Goal: Transaction & Acquisition: Book appointment/travel/reservation

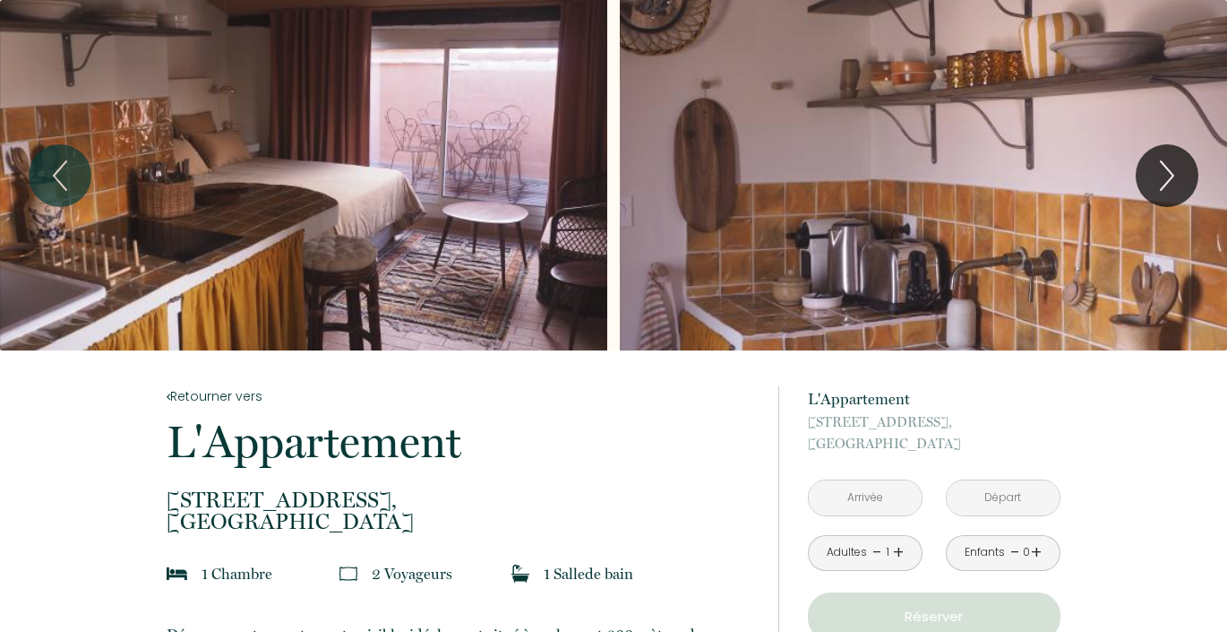
click at [253, 192] on div "Slideshow" at bounding box center [303, 175] width 607 height 350
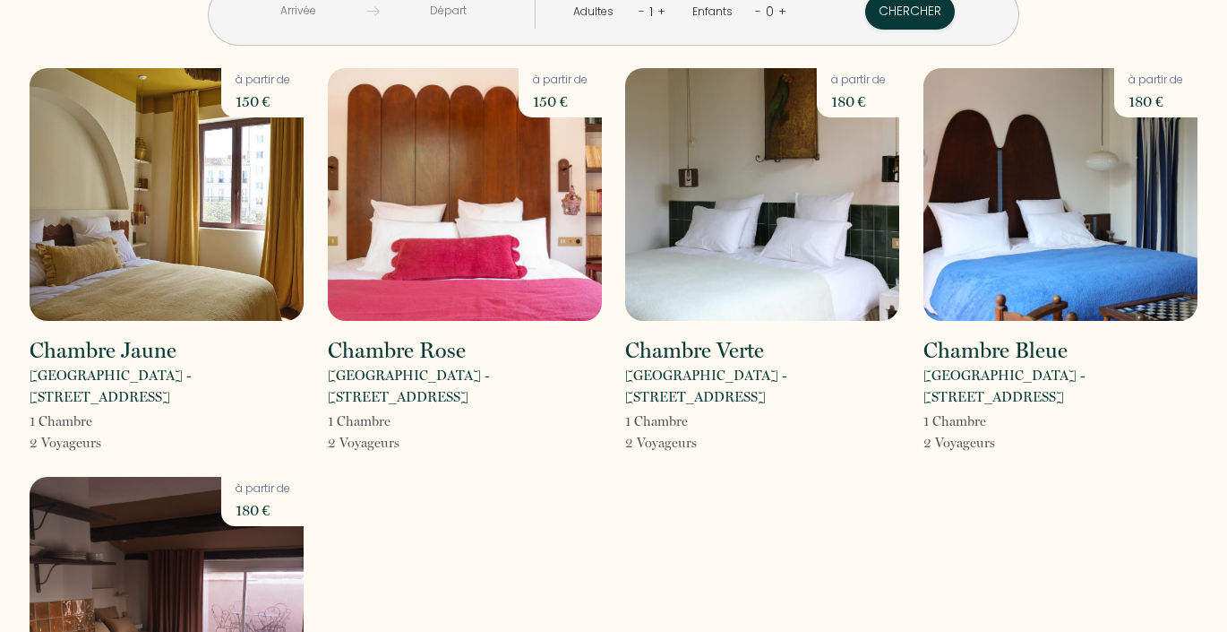
scroll to position [29, 0]
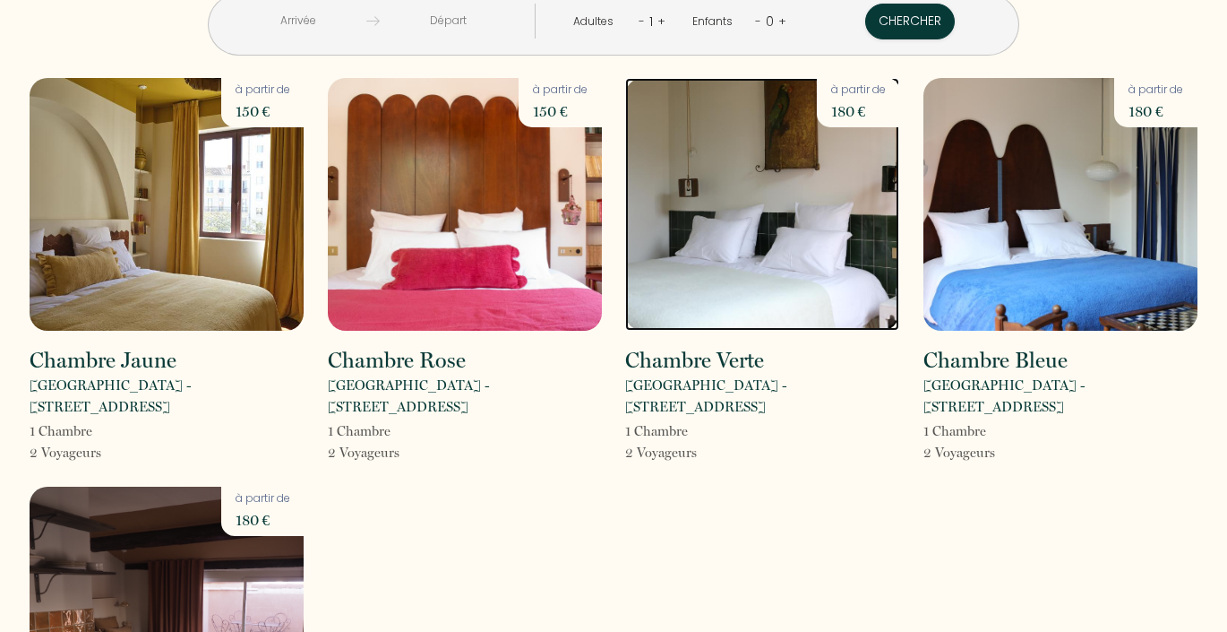
click at [840, 263] on img at bounding box center [762, 204] width 274 height 253
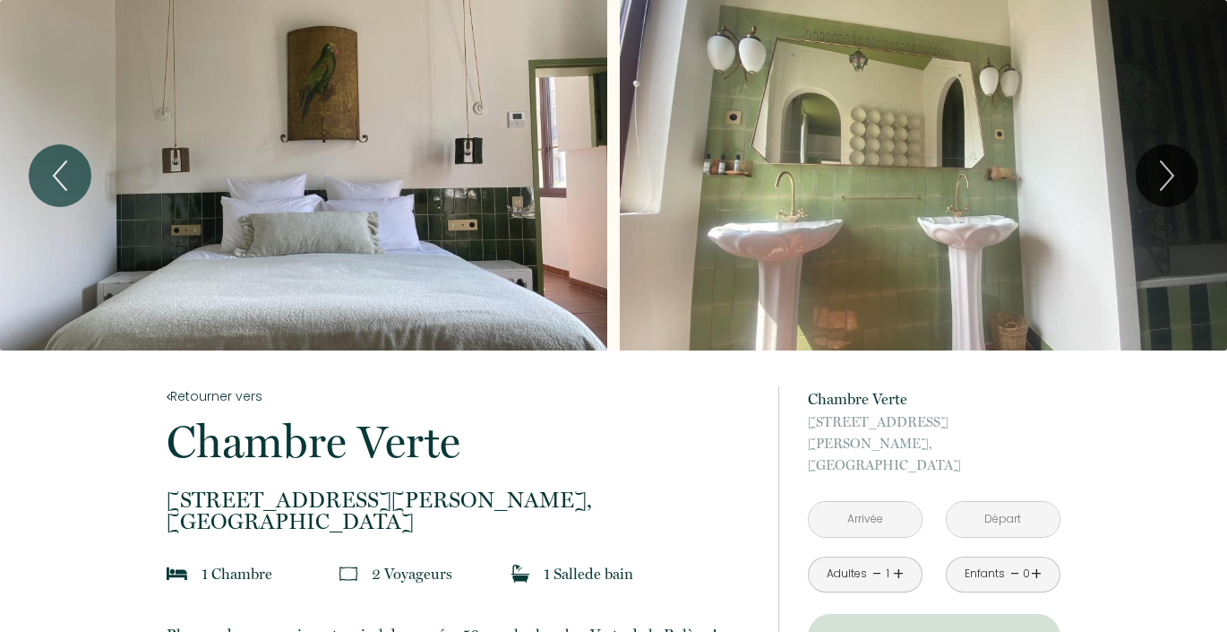
click at [907, 556] on div "Adultes - 1 +" at bounding box center [865, 574] width 115 height 36
click at [896, 560] on link "+" at bounding box center [898, 574] width 11 height 28
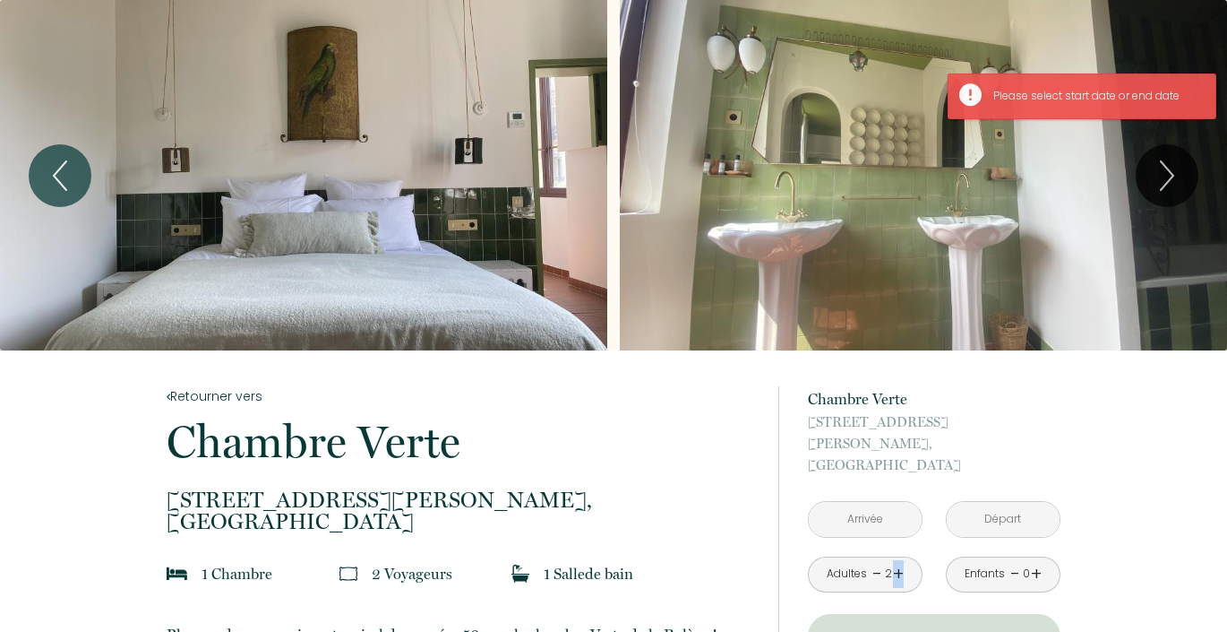
click at [896, 560] on link "+" at bounding box center [898, 574] width 11 height 28
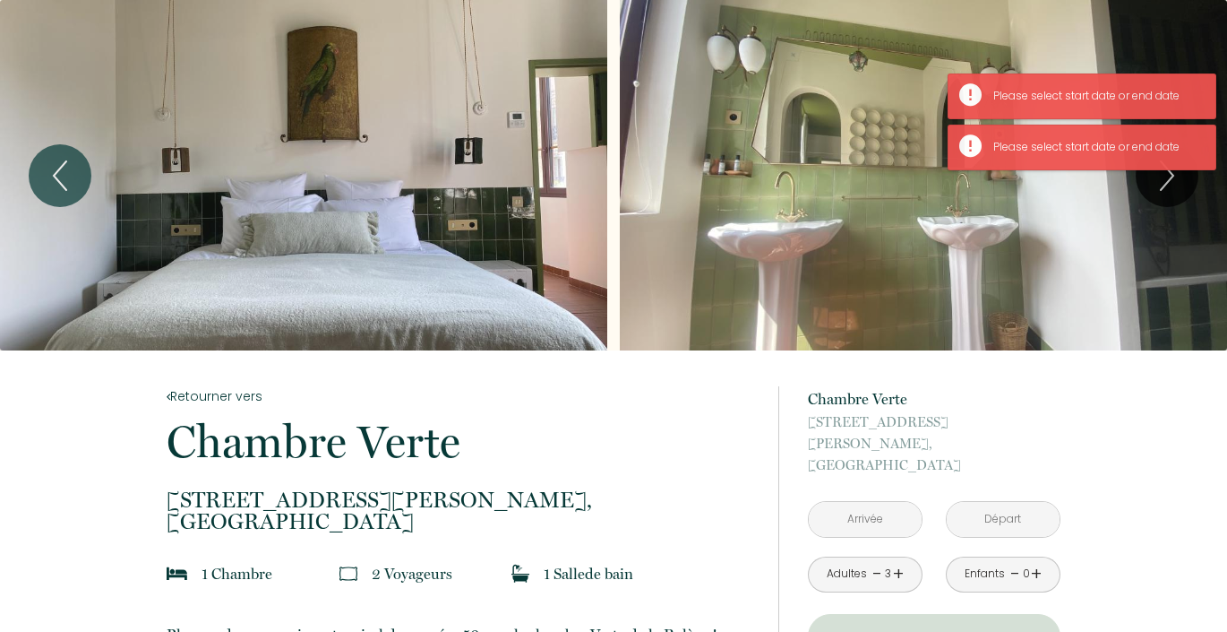
click at [876, 502] on input "text" at bounding box center [865, 519] width 113 height 35
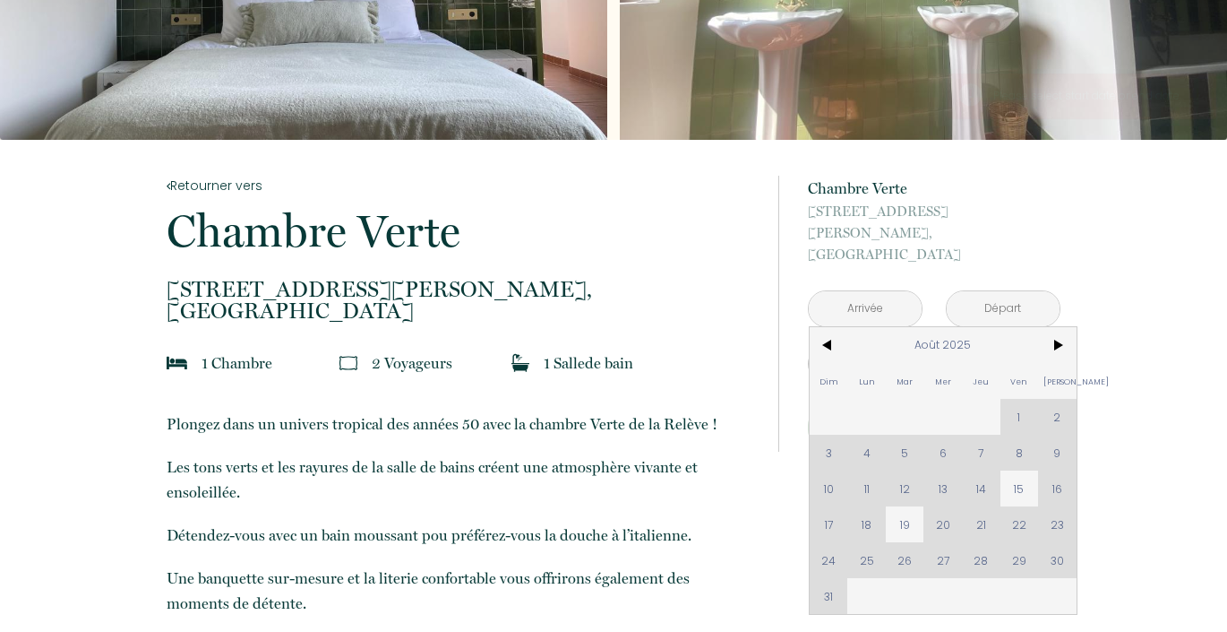
scroll to position [211, 0]
click at [980, 504] on div "Dim Lun Mar Mer Jeu Ven Sam 1 2 3 4 5 6 7 8 9 10 11 12 13 14 15 16 17 18 19 20 …" at bounding box center [943, 469] width 267 height 287
click at [1024, 290] on input "text" at bounding box center [1003, 307] width 113 height 35
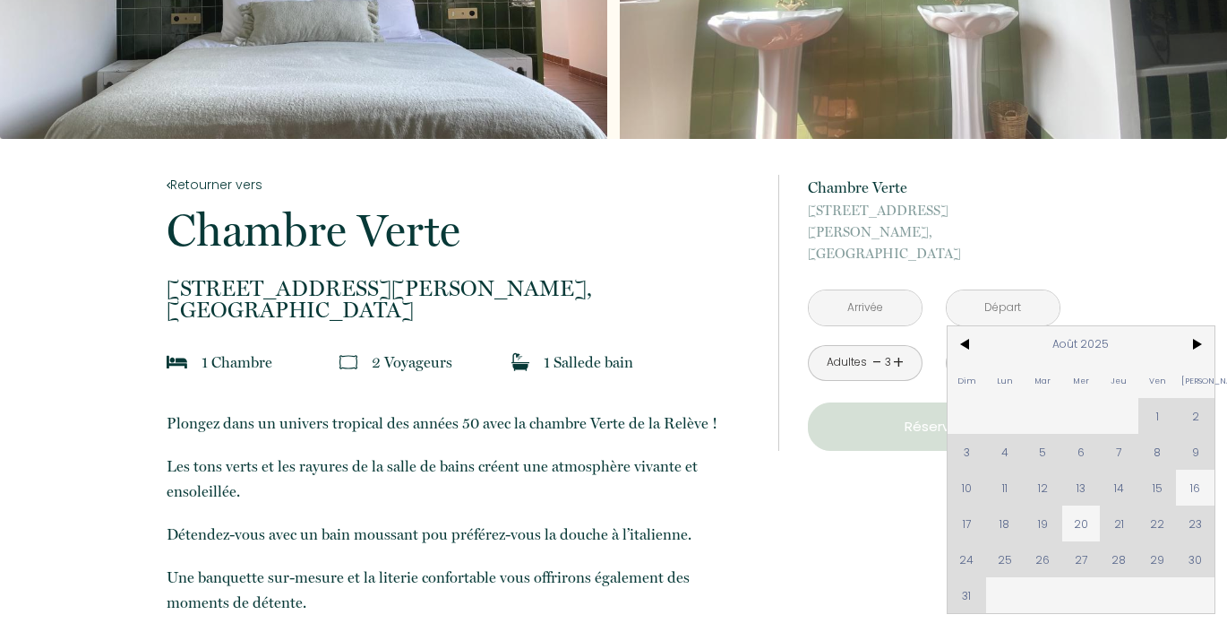
click at [899, 290] on input "text" at bounding box center [865, 307] width 113 height 35
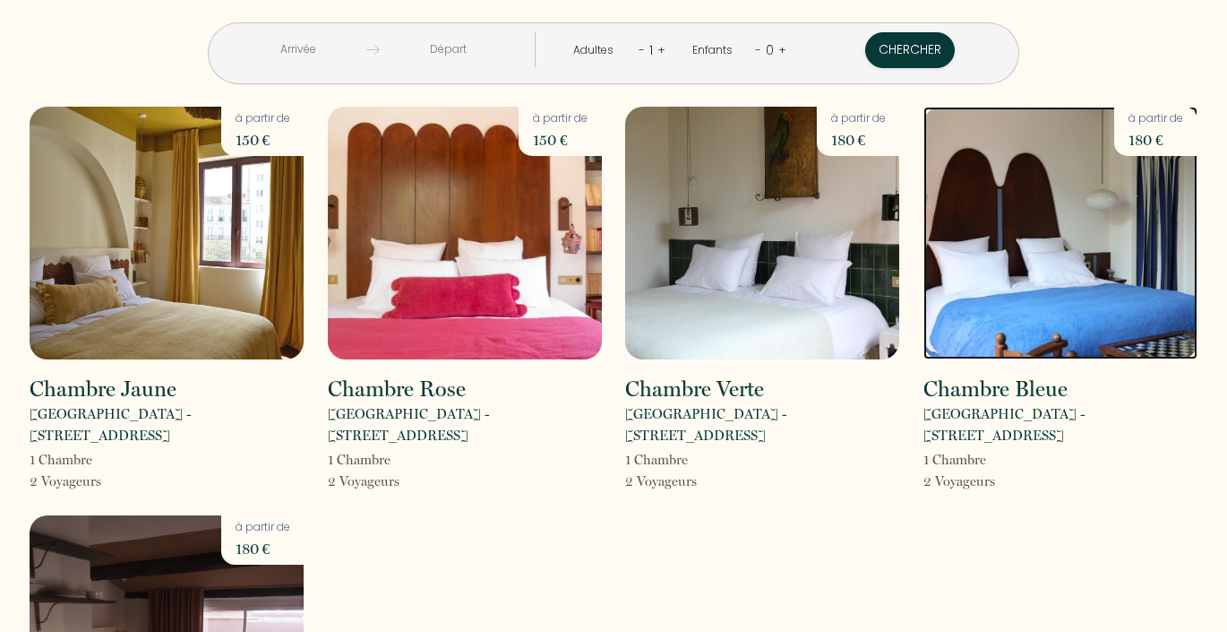
click at [1033, 305] on img at bounding box center [1061, 233] width 274 height 253
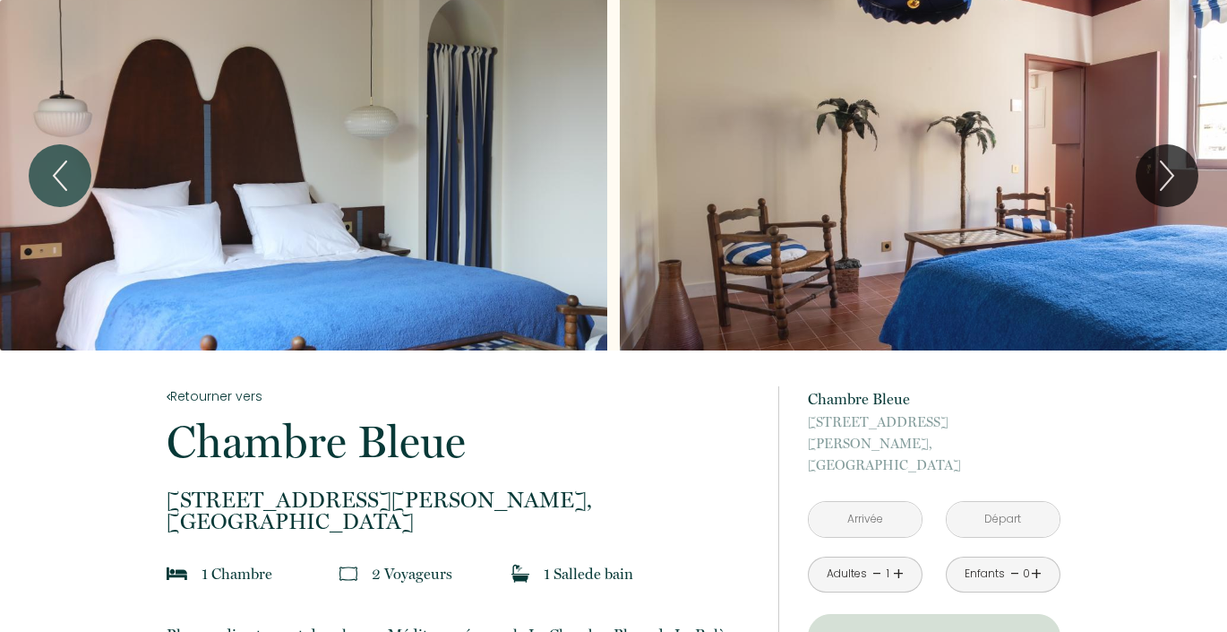
click at [886, 502] on input "text" at bounding box center [865, 519] width 113 height 35
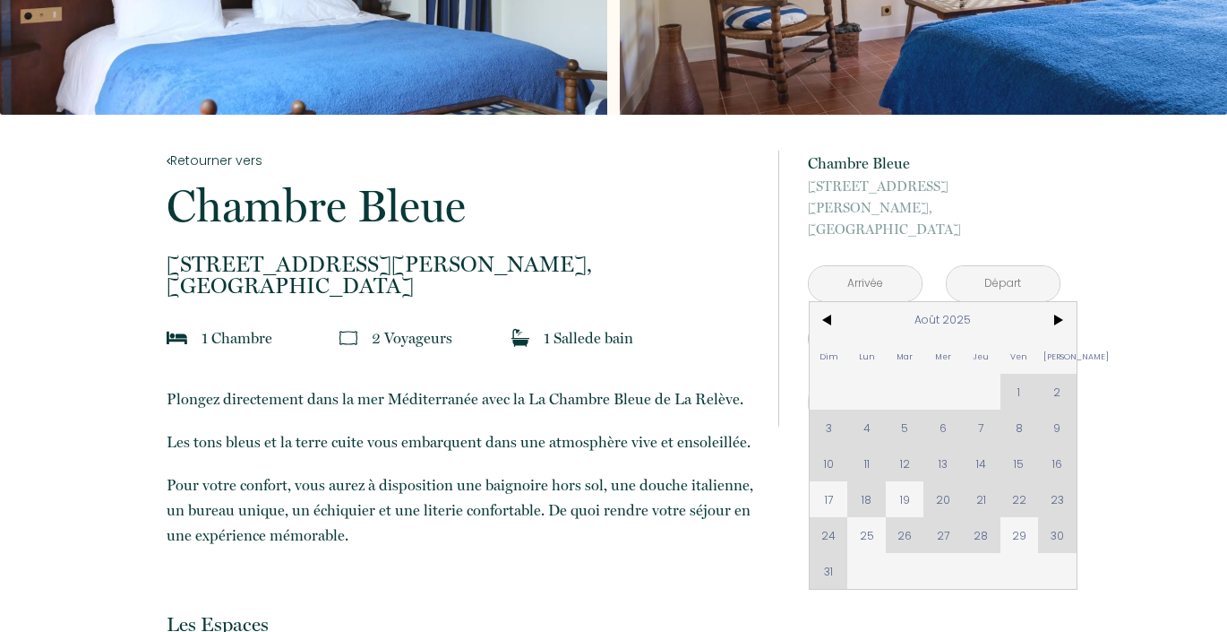
scroll to position [254, 0]
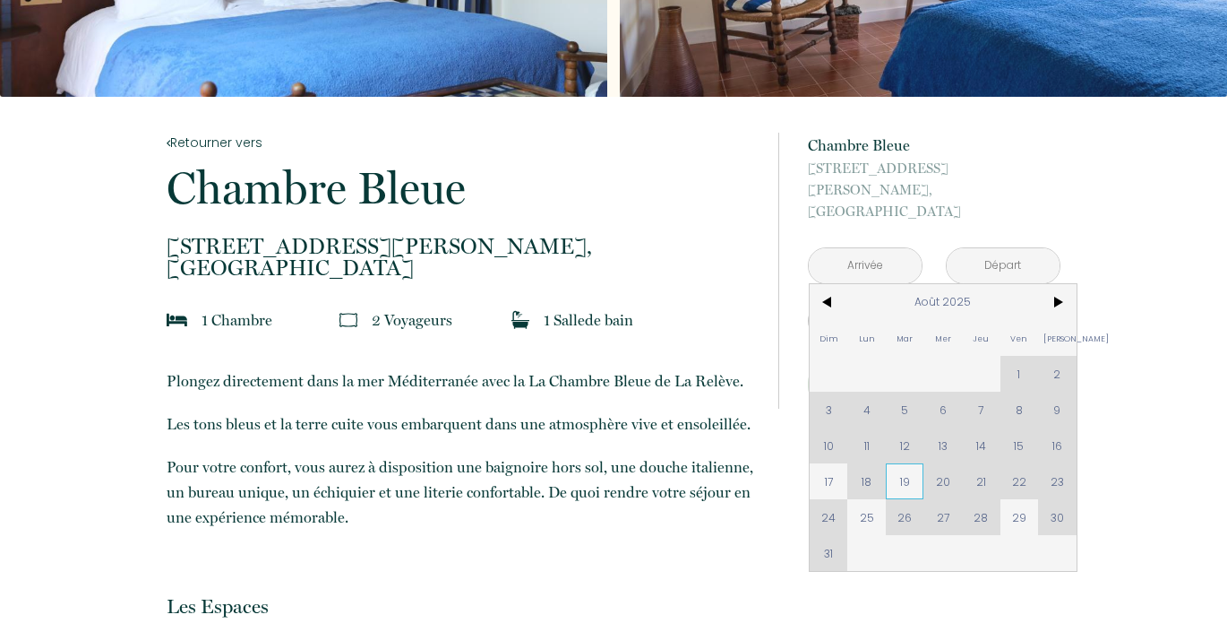
click at [907, 467] on span "19" at bounding box center [905, 481] width 39 height 36
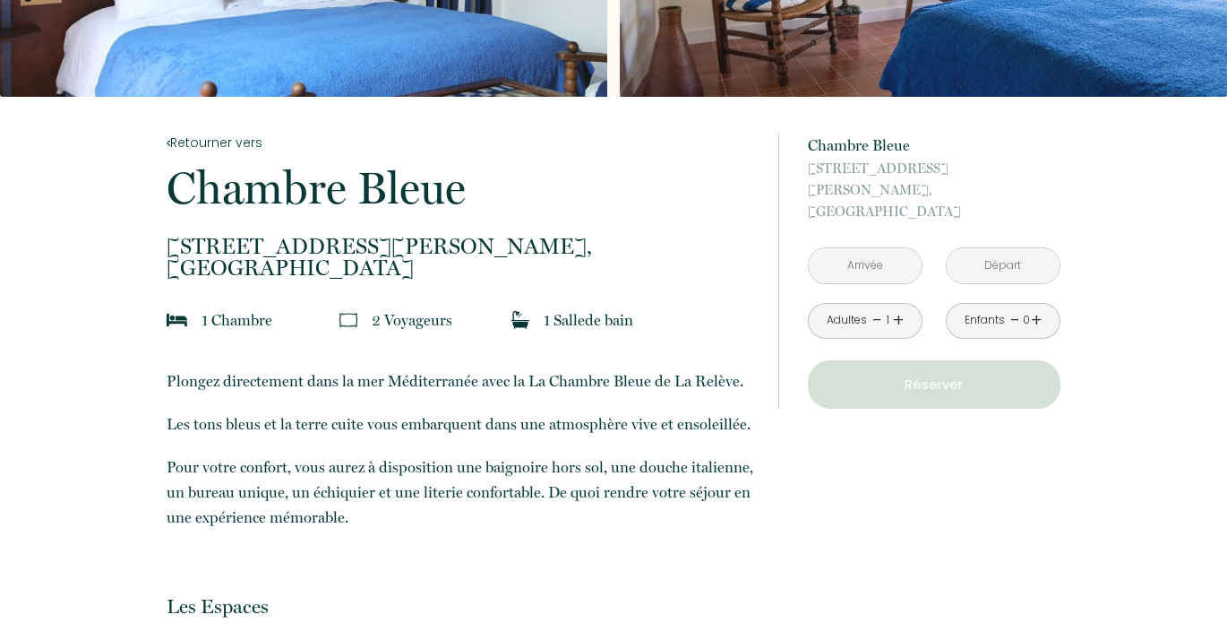
type input "[DATE]"
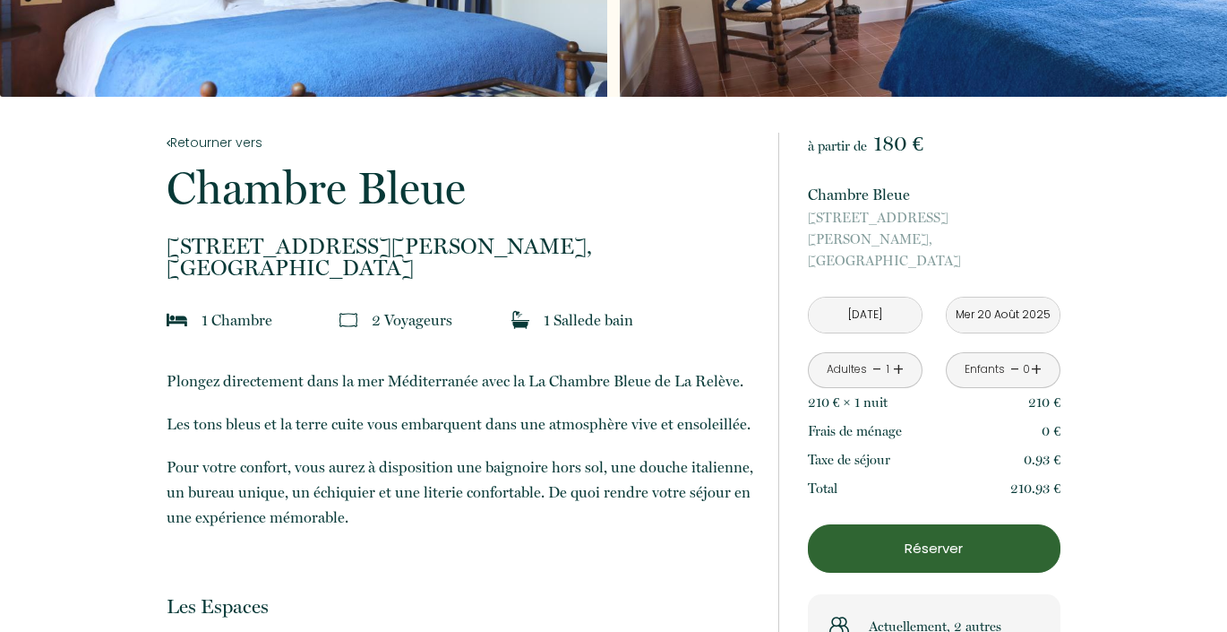
click at [1010, 297] on input "Mer 20 Août 2025" at bounding box center [1003, 314] width 113 height 35
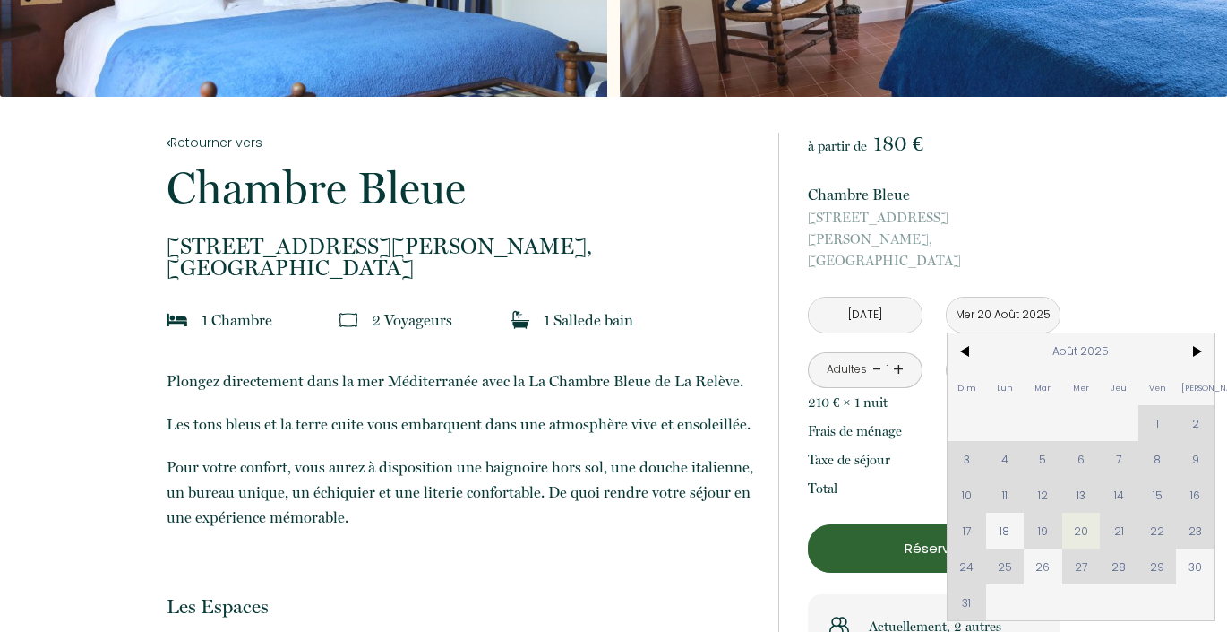
click at [1009, 297] on input "Mer 20 Août 2025" at bounding box center [1003, 314] width 113 height 35
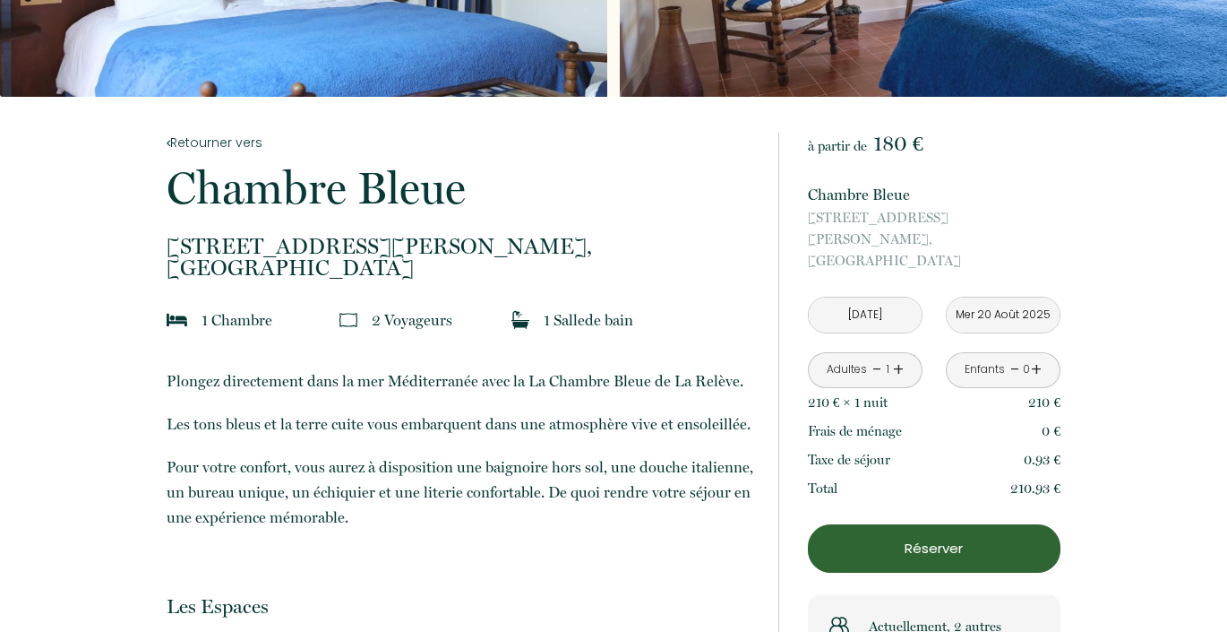
click at [1009, 297] on input "Mer 20 Août 2025" at bounding box center [1003, 314] width 113 height 35
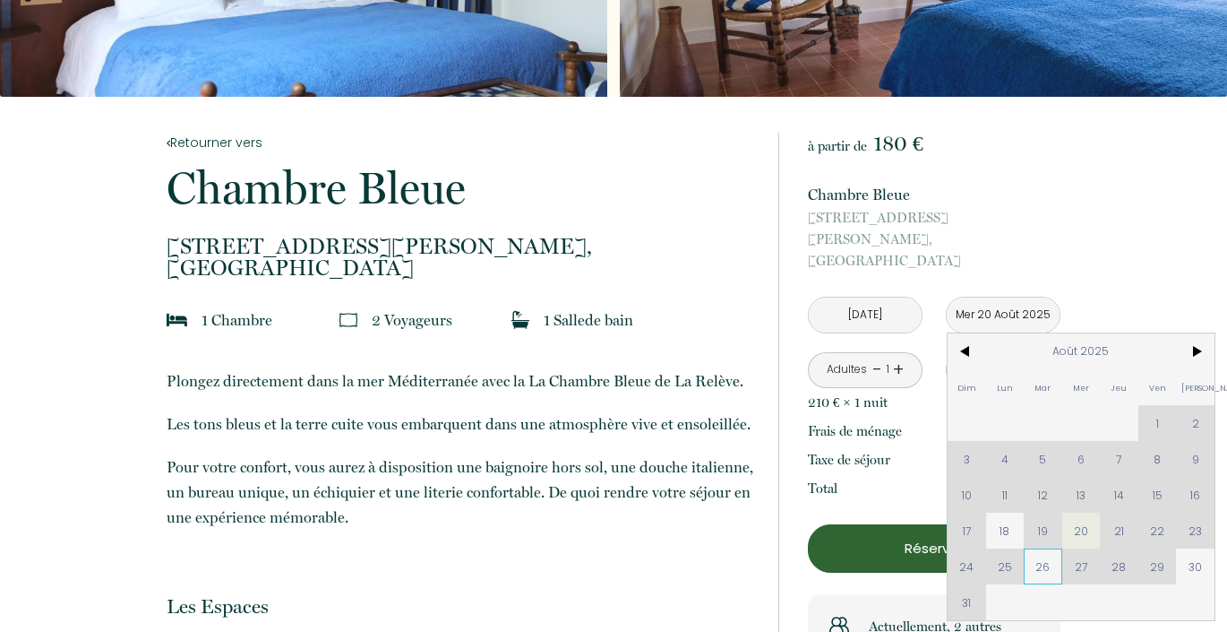
click at [1045, 548] on span "26" at bounding box center [1043, 566] width 39 height 36
type input "[DATE]"
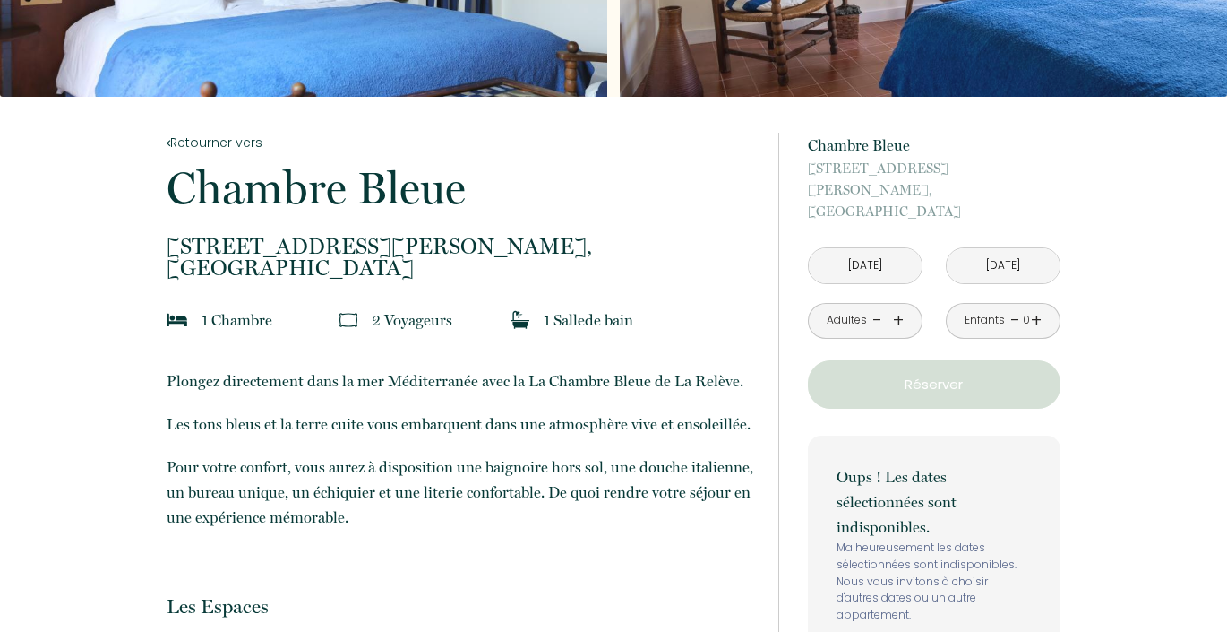
click at [890, 248] on input "[DATE]" at bounding box center [865, 265] width 113 height 35
